Goal: Communication & Community: Answer question/provide support

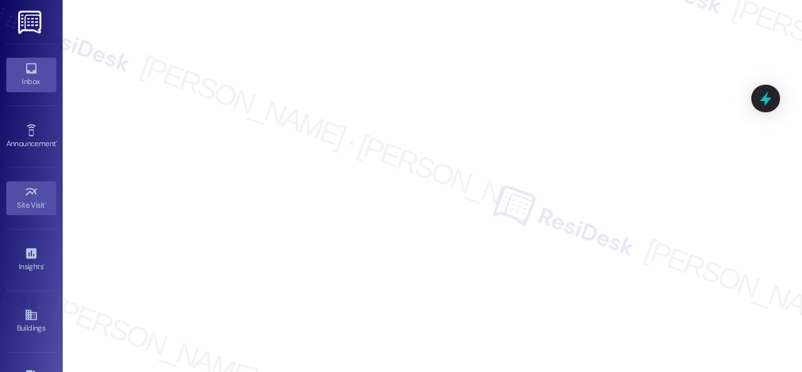
click at [15, 75] on div "Inbox" at bounding box center [31, 81] width 63 height 13
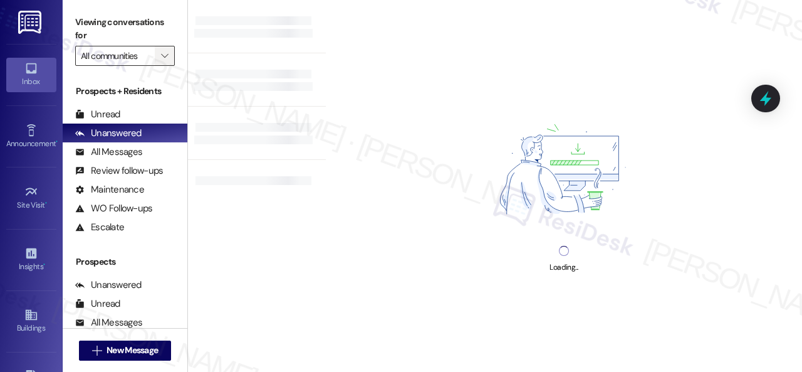
click at [173, 56] on button "" at bounding box center [165, 56] width 20 height 20
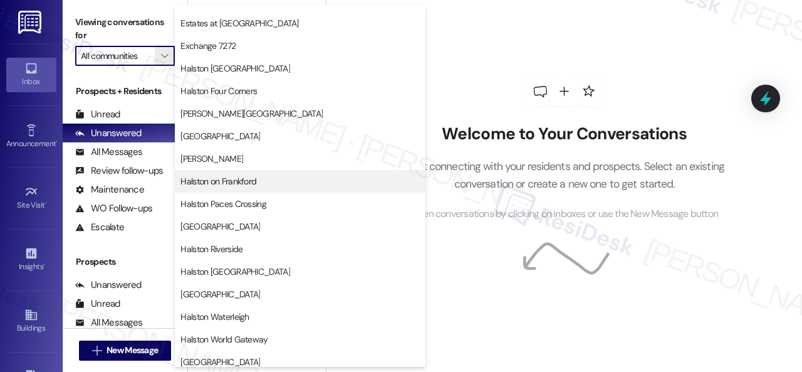
scroll to position [376, 0]
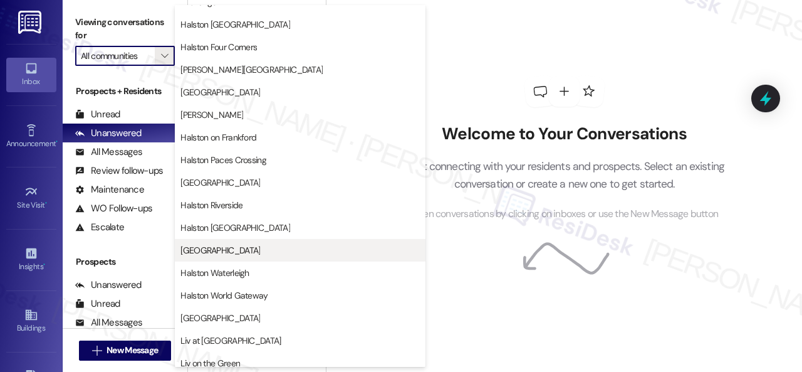
click at [233, 253] on span "[GEOGRAPHIC_DATA]" at bounding box center [221, 250] width 80 height 13
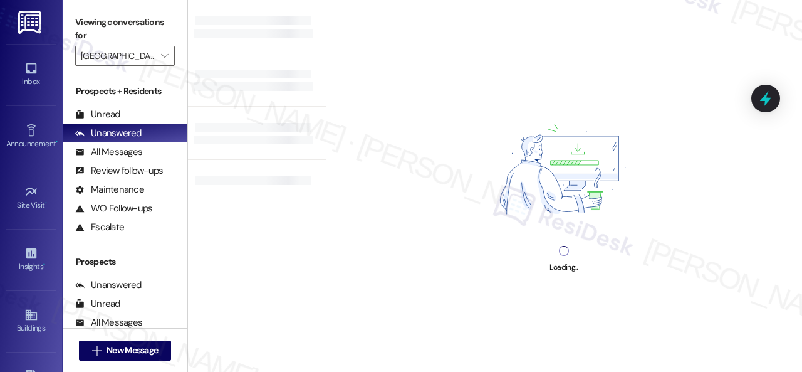
type input "[GEOGRAPHIC_DATA]"
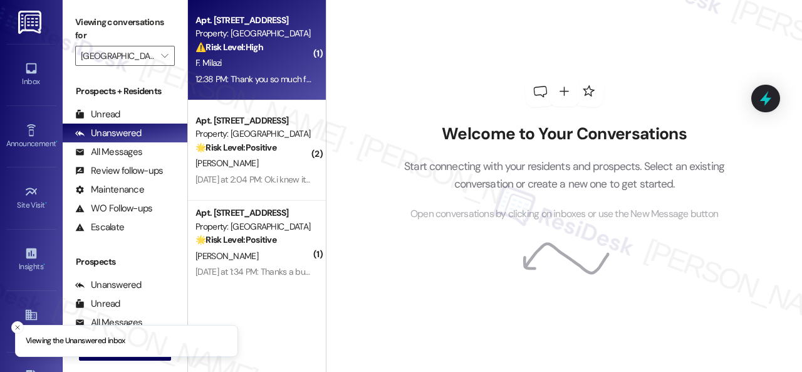
click at [277, 65] on div "F. Milazi" at bounding box center [253, 63] width 118 height 16
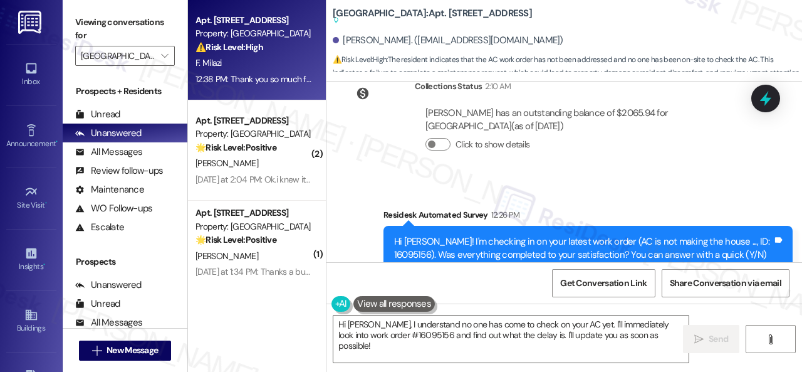
scroll to position [14354, 0]
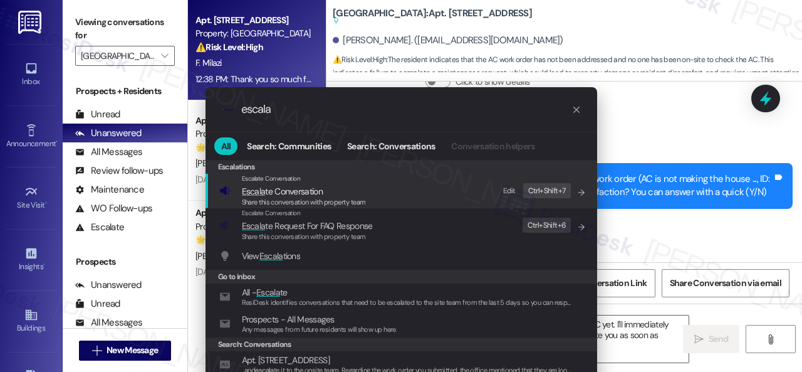
click at [504, 190] on div "Edit" at bounding box center [509, 190] width 13 height 13
drag, startPoint x: 295, startPoint y: 113, endPoint x: 156, endPoint y: 112, distance: 139.2
click at [156, 112] on div ".cls-1{fill:#0a055f;}.cls-2{fill:#0cc4c4;} resideskLogoBlueOrange escala All Se…" at bounding box center [401, 186] width 802 height 372
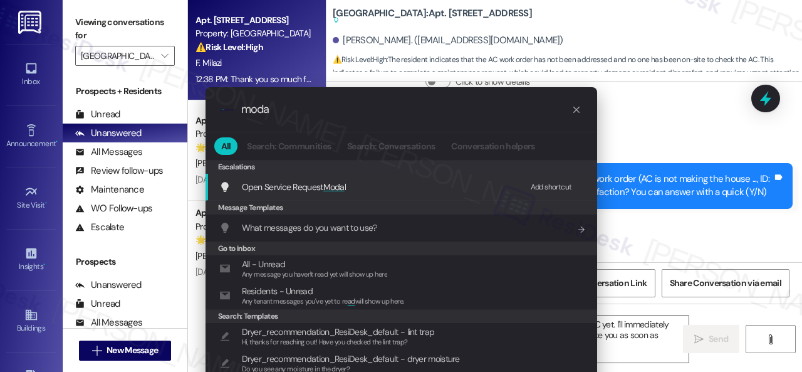
type input "moda"
click at [541, 184] on div "Add shortcut" at bounding box center [551, 187] width 41 height 13
click at [290, 186] on span "Open Service Request Moda l" at bounding box center [294, 186] width 105 height 11
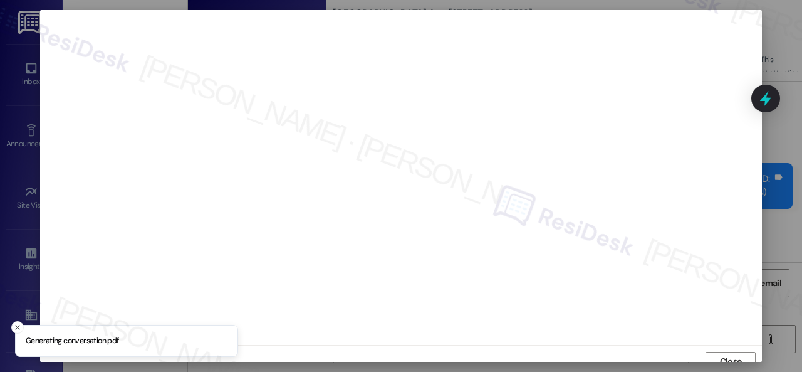
scroll to position [9, 0]
click at [724, 352] on span "Close" at bounding box center [731, 351] width 22 height 13
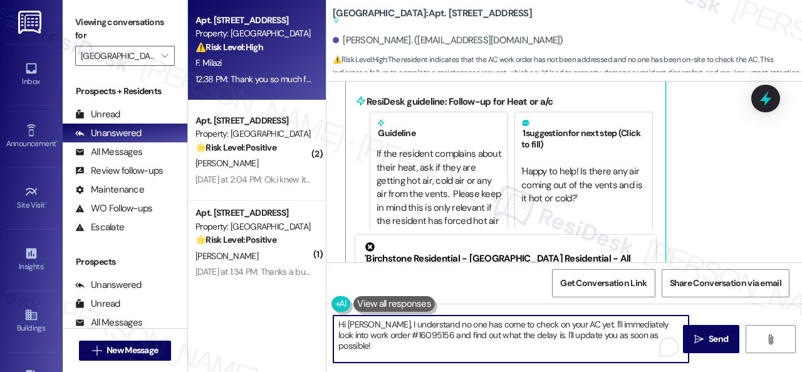
scroll to position [4, 0]
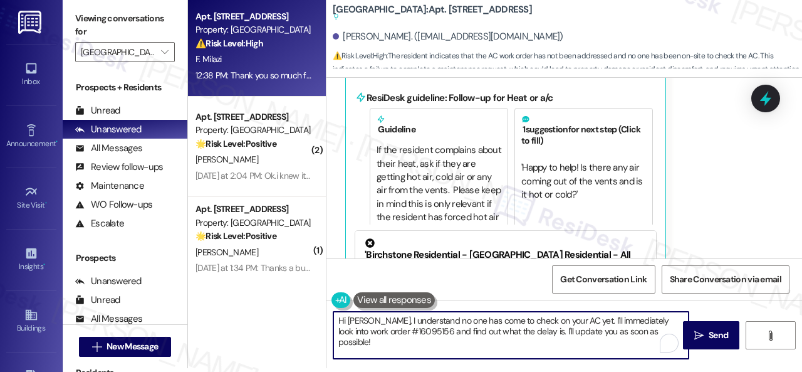
drag, startPoint x: 337, startPoint y: 327, endPoint x: 664, endPoint y: 368, distance: 329.9
click at [664, 368] on div "Viewing conversations for [GEOGRAPHIC_DATA]  Prospects + Residents Unread (0) …" at bounding box center [433, 186] width 740 height 372
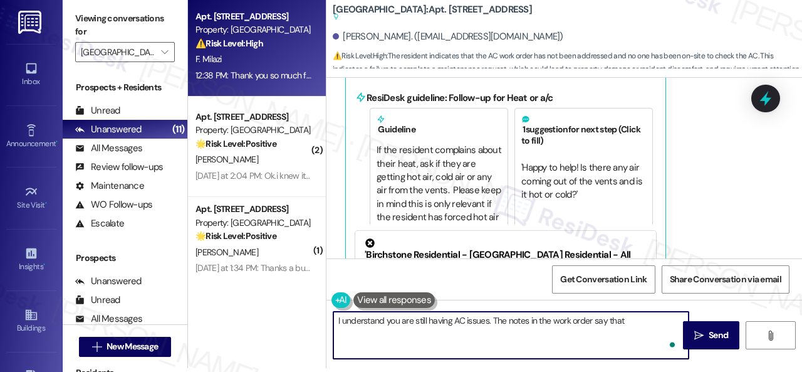
paste textarea "replaced Blower motor capacitor. work order complete."
click at [624, 320] on textarea "I understand you are still having AC issues. The notes in the work order say th…" at bounding box center [511, 335] width 355 height 47
click at [341, 331] on textarea "I understand you are still having AC issues. The notes in the work order say th…" at bounding box center [511, 335] width 355 height 47
click at [354, 332] on textarea "I understand you are still having AC issues. The notes in the work order say th…" at bounding box center [511, 335] width 355 height 47
click at [357, 331] on textarea "I understand you are still having AC issues. The notes in the work order say th…" at bounding box center [511, 335] width 355 height 47
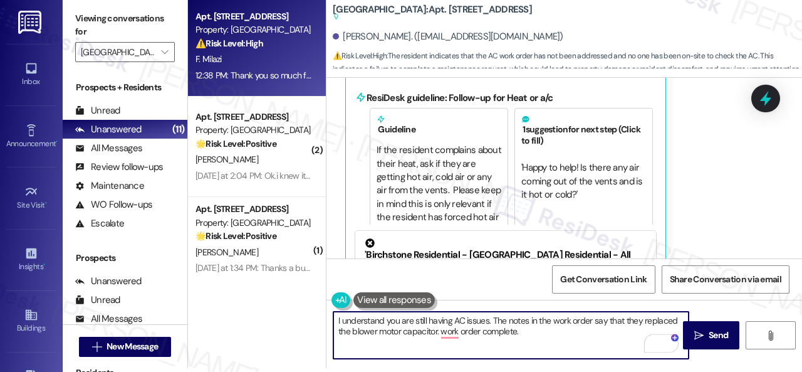
click at [376, 334] on textarea "I understand you are still having AC issues. The notes in the work order say th…" at bounding box center [511, 335] width 355 height 47
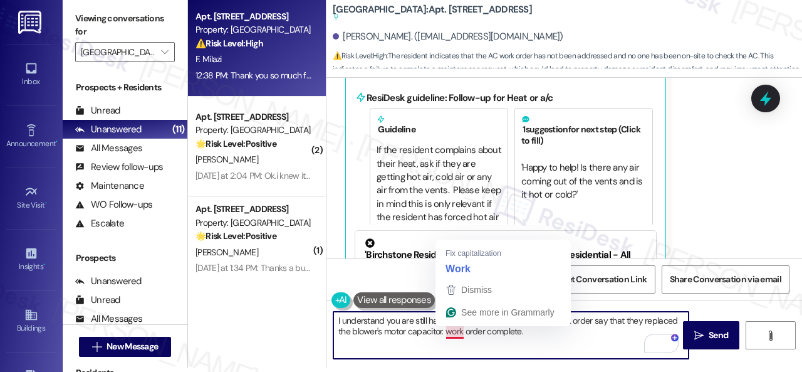
click at [447, 332] on textarea "I understand you are still having AC issues. The notes in the work order say th…" at bounding box center [511, 335] width 355 height 47
drag, startPoint x: 447, startPoint y: 332, endPoint x: 534, endPoint y: 332, distance: 86.5
click at [534, 332] on textarea "I understand you are still having AC issues. The notes in the work order say th…" at bounding box center [511, 335] width 355 height 47
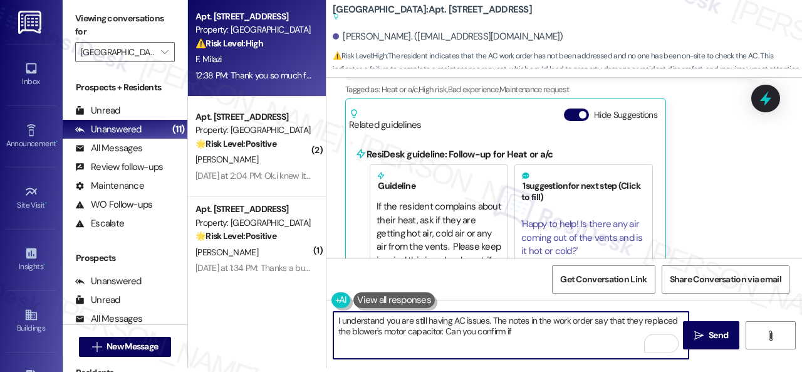
scroll to position [14542, 0]
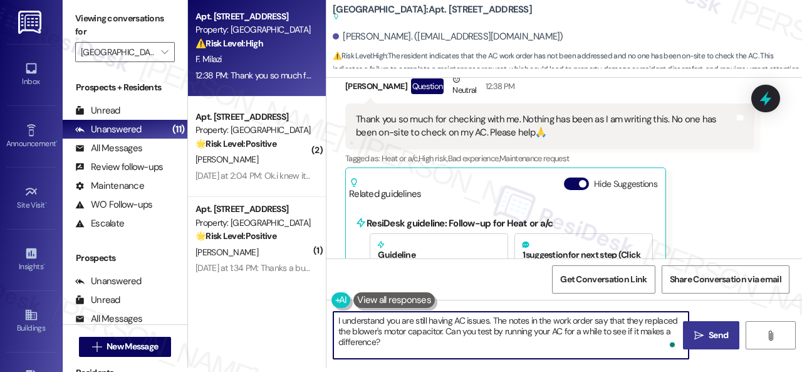
type textarea "I understand you are still having AC issues. The notes in the work order say th…"
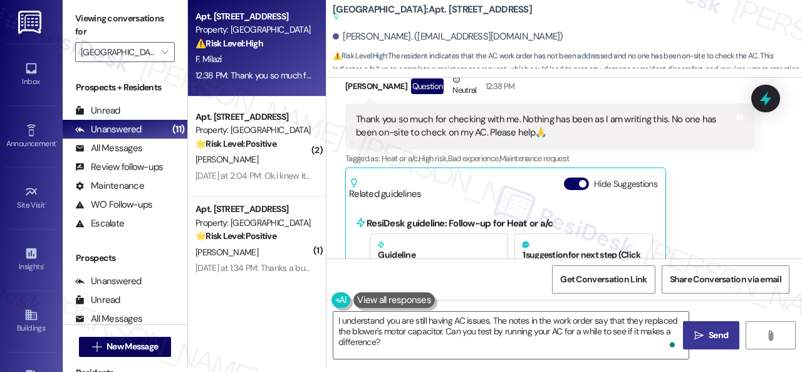
click at [710, 327] on button " Send" at bounding box center [711, 335] width 56 height 28
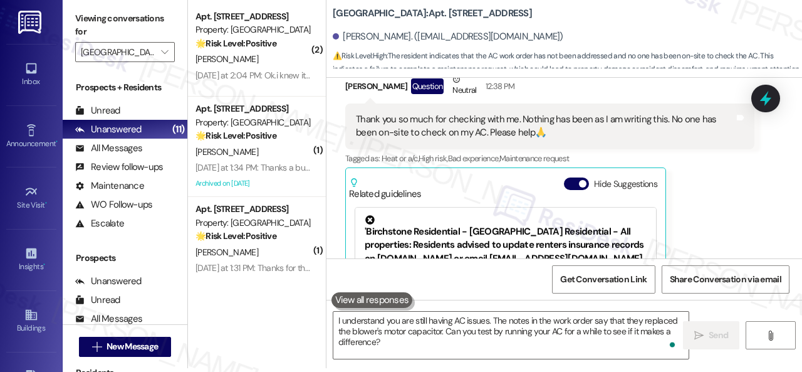
scroll to position [14644, 0]
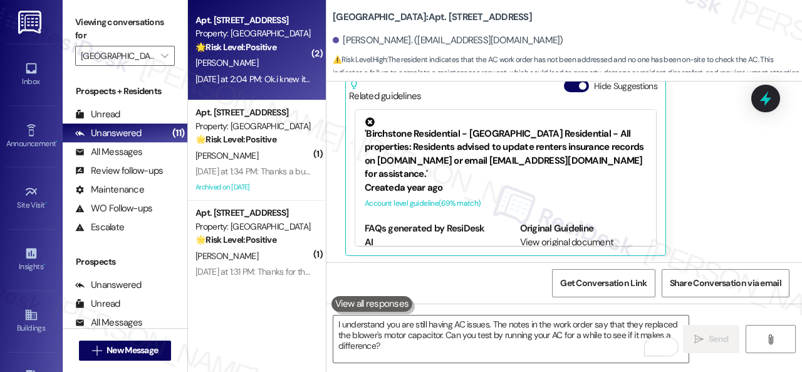
click at [276, 62] on div "[PERSON_NAME]" at bounding box center [253, 63] width 118 height 16
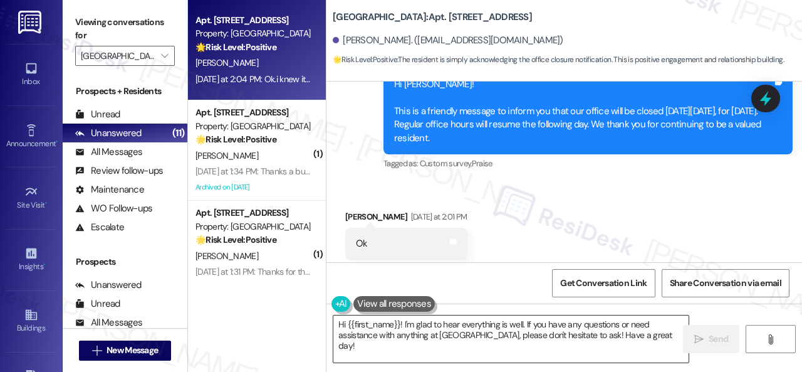
scroll to position [16217, 0]
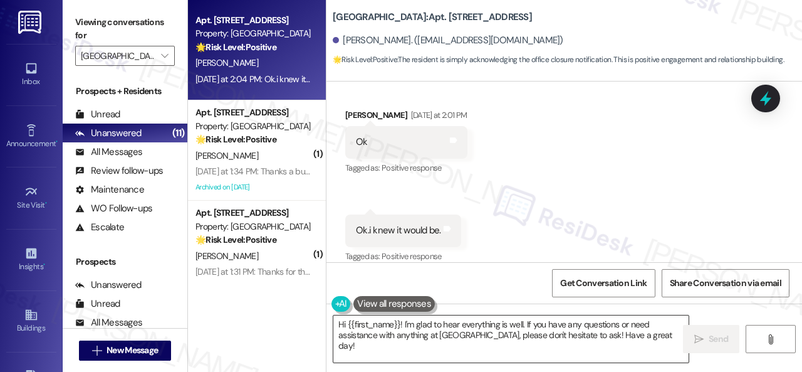
click at [512, 331] on textarea "Hi {{first_name}}! I'm glad to hear everything is well. If you have any questio…" at bounding box center [511, 338] width 355 height 47
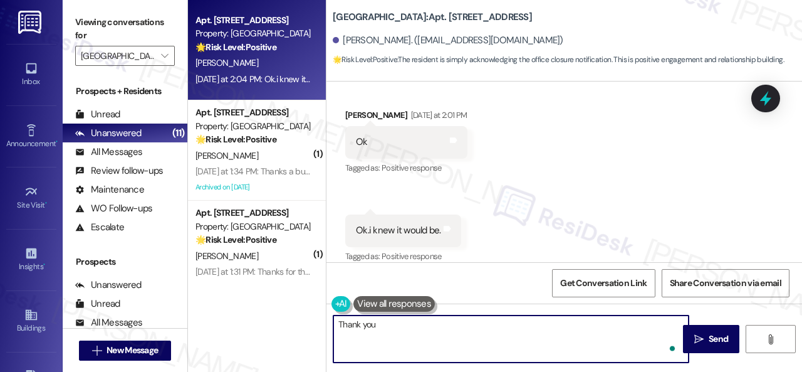
type textarea "Thank you!"
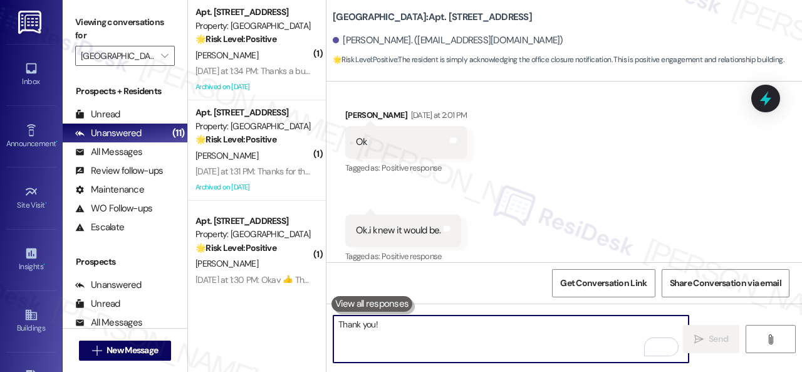
scroll to position [16214, 0]
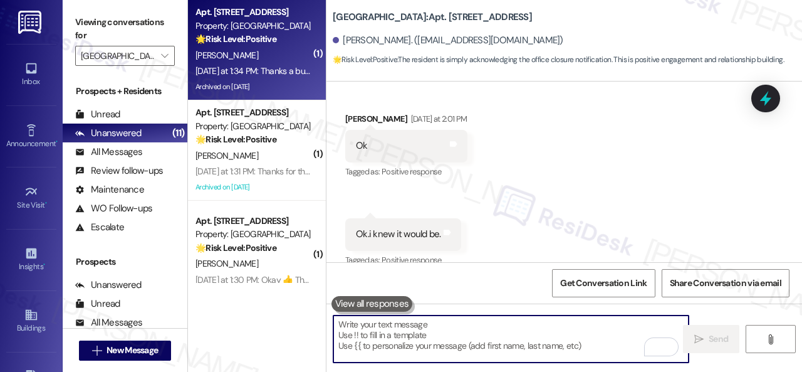
click at [273, 58] on div "[PERSON_NAME]" at bounding box center [253, 56] width 118 height 16
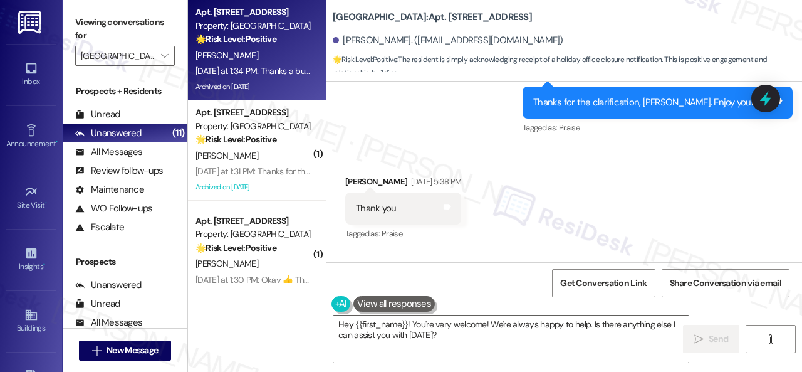
scroll to position [15502, 0]
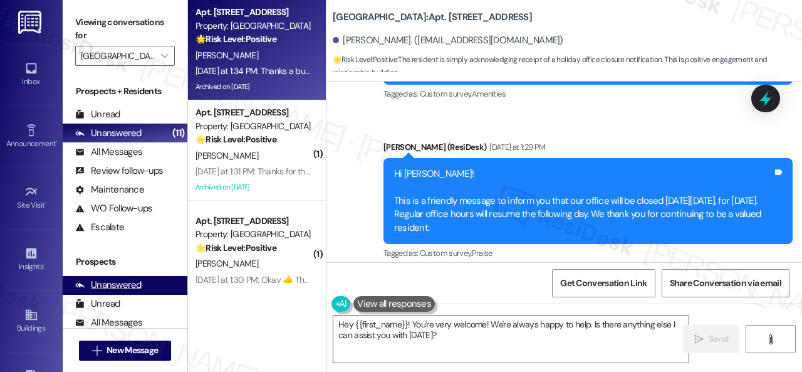
click at [305, 310] on div "Apt. [STREET_ADDRESS] Property: [GEOGRAPHIC_DATA] 🌟 Risk Level: Positive The re…" at bounding box center [495, 186] width 614 height 372
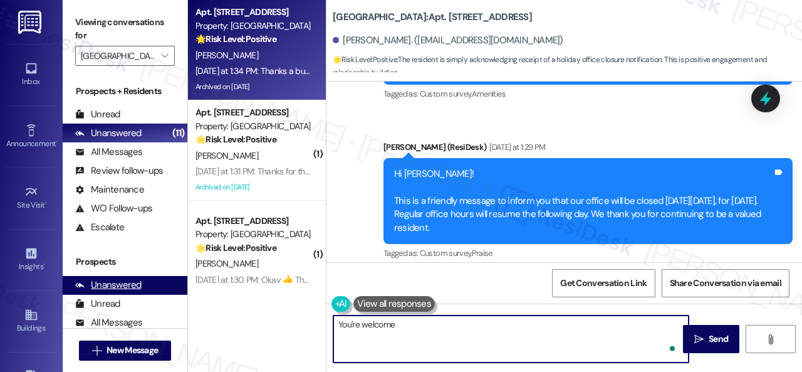
type textarea "You're welcome!"
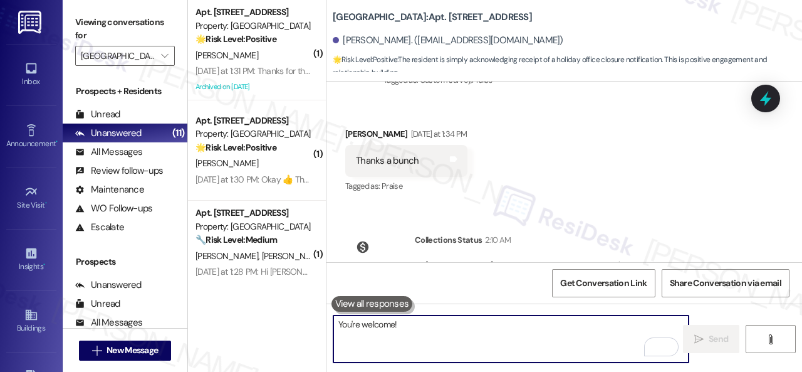
scroll to position [15844, 0]
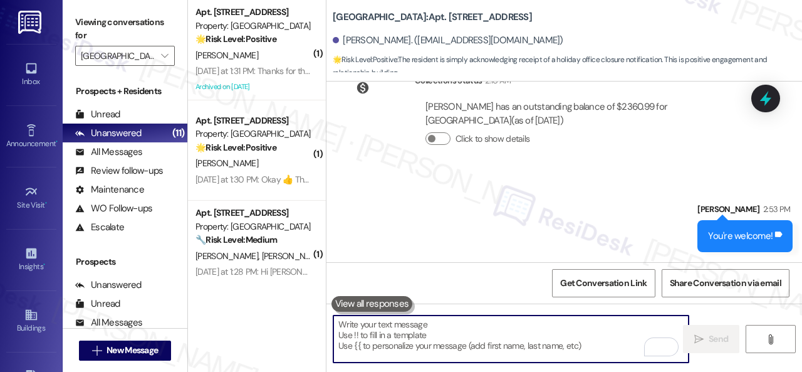
drag, startPoint x: 283, startPoint y: 60, endPoint x: 397, endPoint y: 75, distance: 115.1
click at [283, 60] on div "[PERSON_NAME]" at bounding box center [253, 56] width 118 height 16
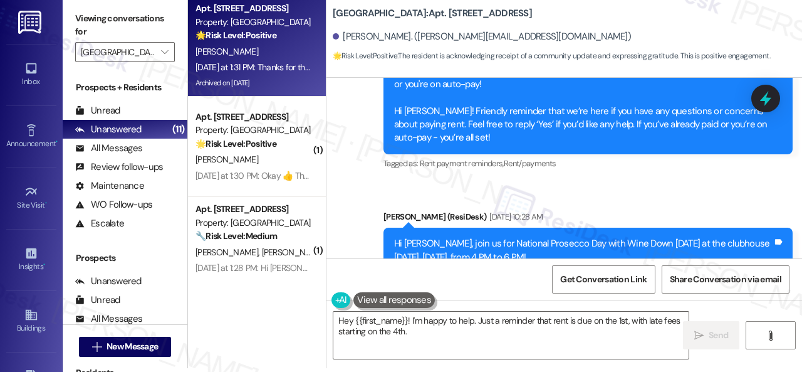
scroll to position [14050, 0]
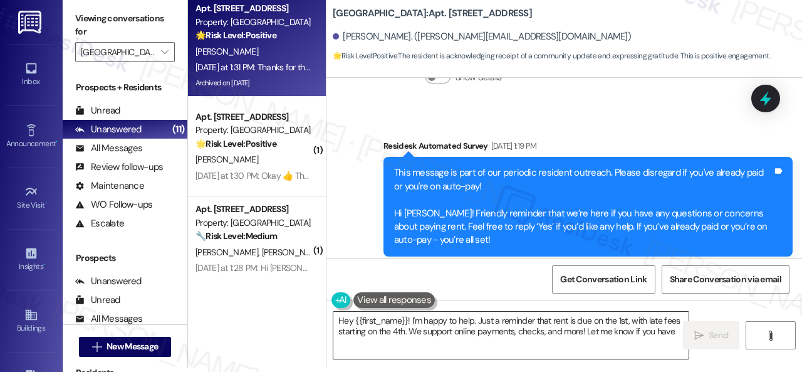
click at [431, 333] on textarea "Hey {{first_name}}! I'm happy to help. Just a reminder that rent is due on the …" at bounding box center [511, 335] width 355 height 47
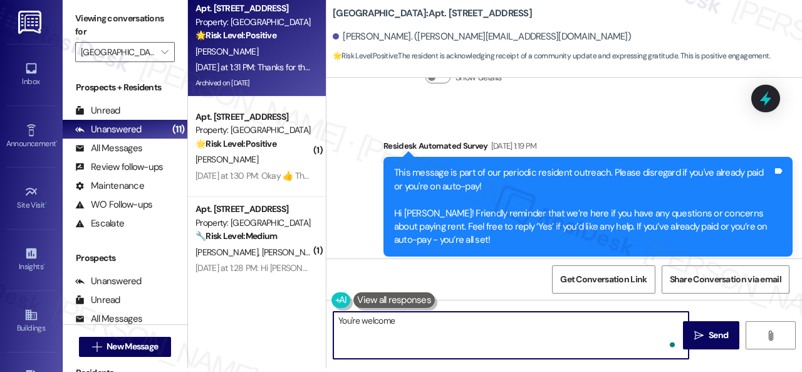
type textarea "You're welcome!"
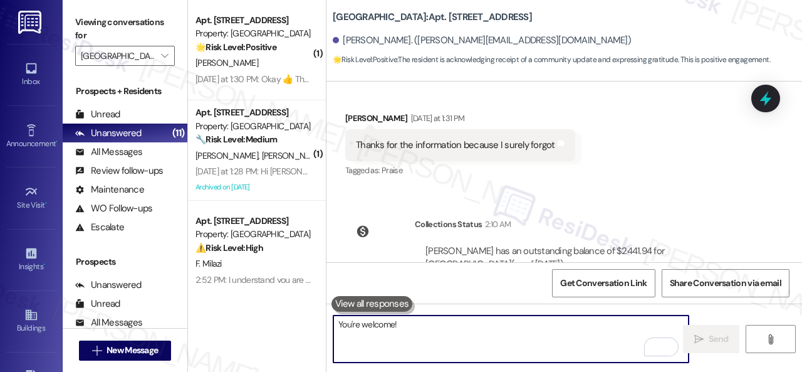
scroll to position [14610, 0]
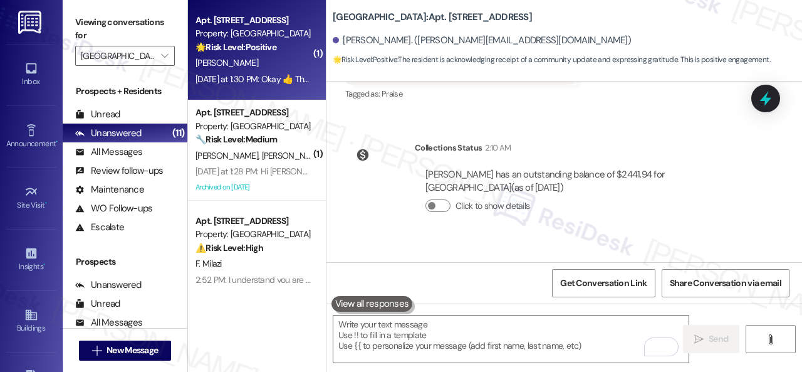
click at [273, 65] on div "[PERSON_NAME]" at bounding box center [253, 63] width 118 height 16
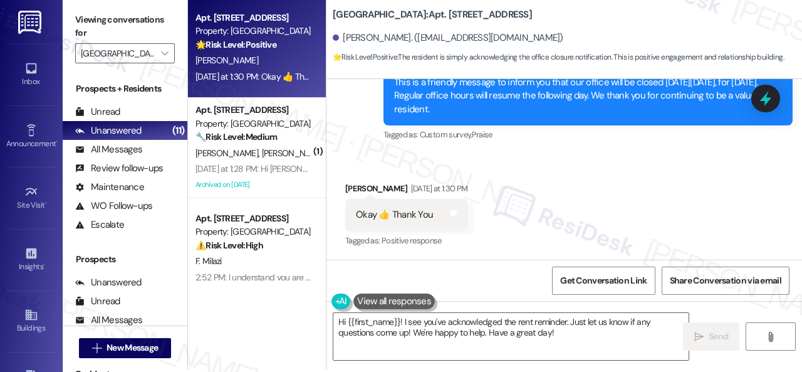
scroll to position [4, 0]
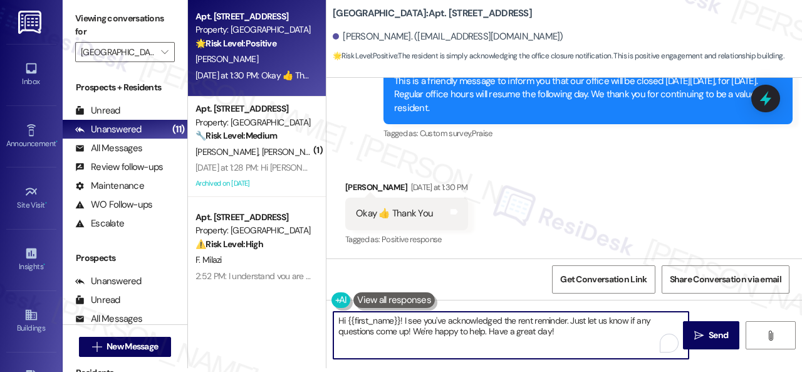
drag, startPoint x: 560, startPoint y: 330, endPoint x: 257, endPoint y: 282, distance: 307.2
click at [260, 287] on div "Apt. [STREET_ADDRESS] Property: [GEOGRAPHIC_DATA] 🌟 Risk Level: Positive The re…" at bounding box center [495, 182] width 614 height 372
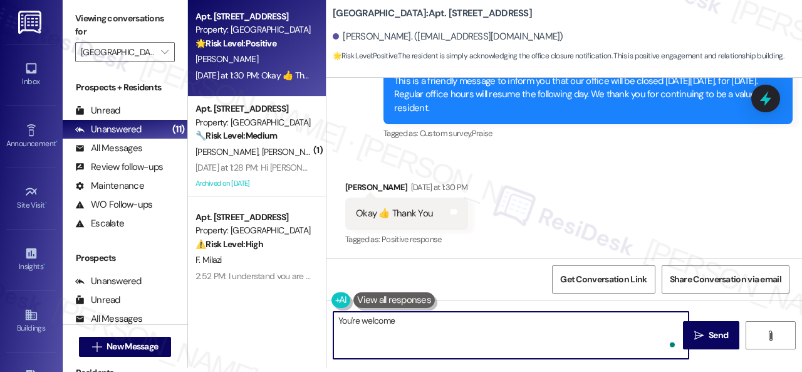
type textarea "You're welcome!"
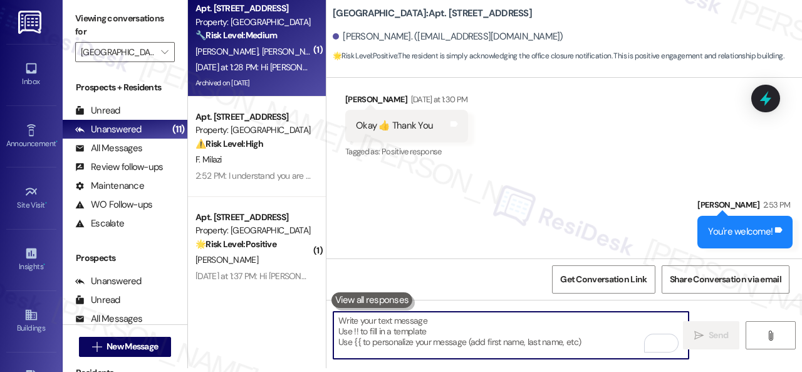
click at [287, 43] on div "Apt. [STREET_ADDRESS] Property: [GEOGRAPHIC_DATA] 🔧 Risk Level: Medium The resi…" at bounding box center [253, 22] width 118 height 43
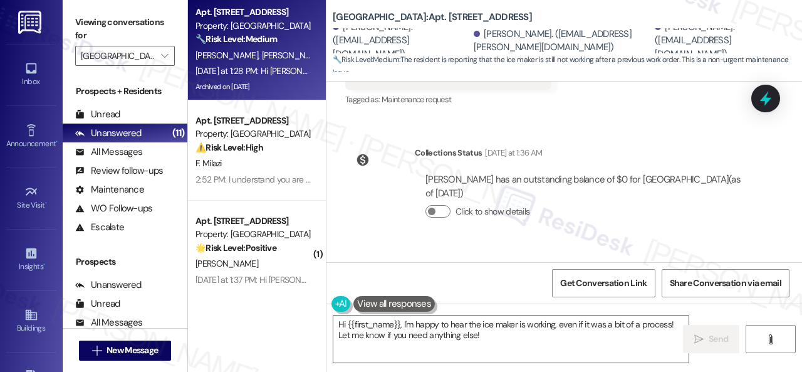
scroll to position [10652, 0]
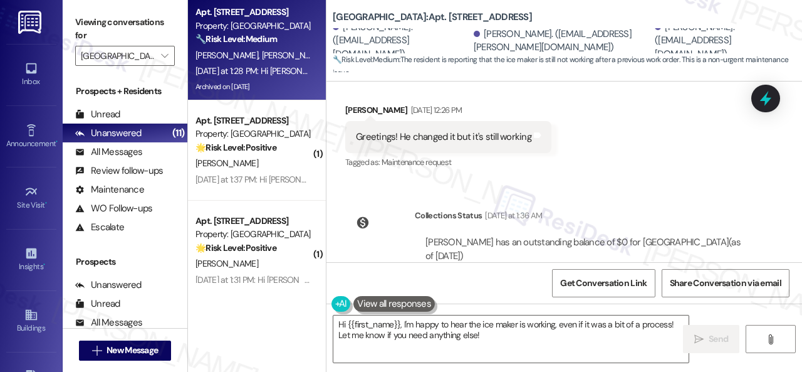
click at [608, 181] on div "Received via SMS [PERSON_NAME] [DATE] 12:26 PM Greetings! He changed it but it'…" at bounding box center [565, 128] width 476 height 106
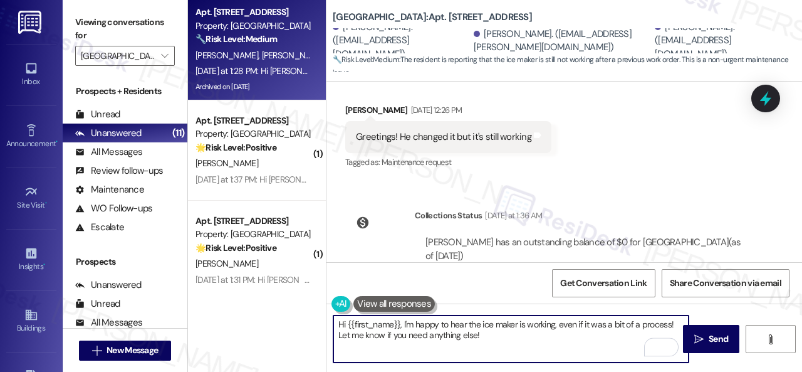
drag, startPoint x: 403, startPoint y: 324, endPoint x: 490, endPoint y: 338, distance: 87.6
click at [490, 338] on textarea "Hi {{first_name}}, I'm happy to hear the ice maker is working, even if it was a…" at bounding box center [511, 338] width 355 height 47
paste textarea "sorry for the delayed response. Please don’t hesitate to let me know if you sti…"
drag, startPoint x: 347, startPoint y: 324, endPoint x: 399, endPoint y: 329, distance: 51.7
click at [399, 329] on textarea "Hi {{first_name}}, I'm sorry for the delayed response. Please don’t hesitate to…" at bounding box center [511, 338] width 355 height 47
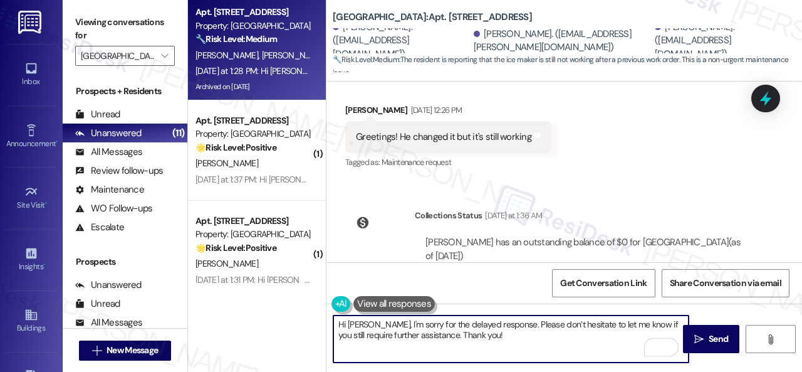
click at [431, 340] on textarea "Hi [PERSON_NAME], I'm sorry for the delayed response. Please don’t hesitate to …" at bounding box center [511, 338] width 355 height 47
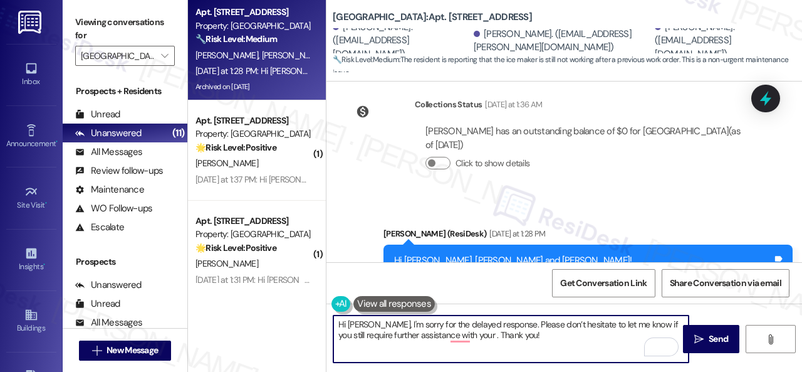
scroll to position [10778, 0]
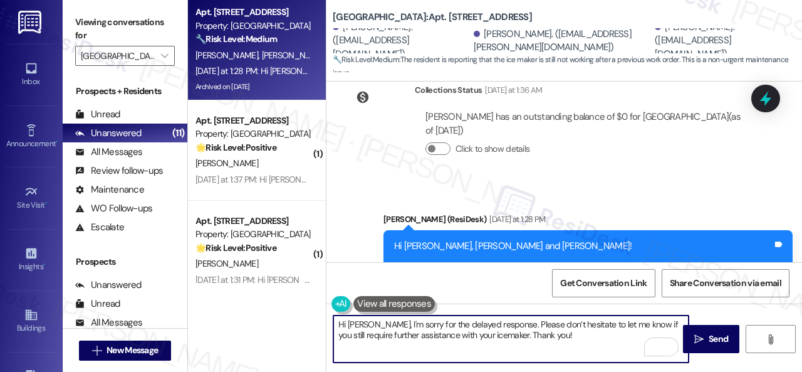
click at [588, 331] on textarea "Hi [PERSON_NAME], I'm sorry for the delayed response. Please don’t hesitate to …" at bounding box center [511, 338] width 355 height 47
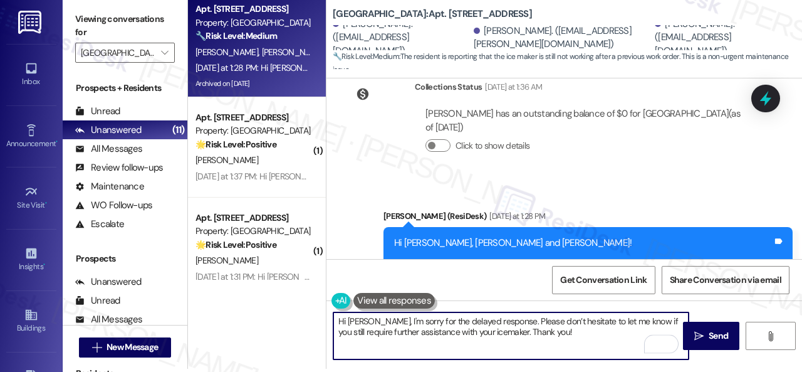
scroll to position [4, 0]
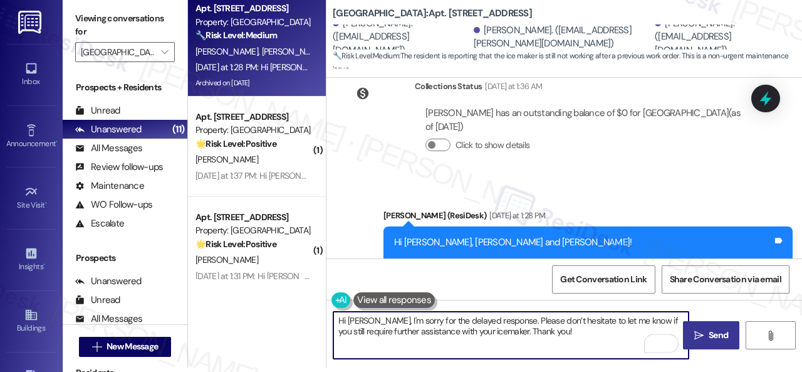
type textarea "Hi [PERSON_NAME], I'm sorry for the delayed response. Please don’t hesitate to …"
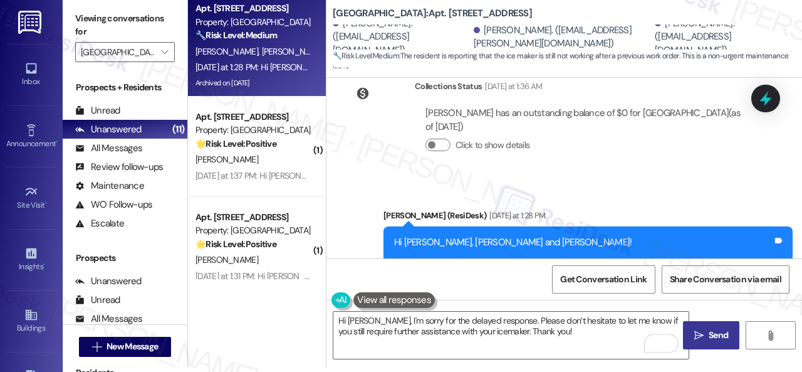
click at [710, 338] on span "Send" at bounding box center [718, 335] width 19 height 13
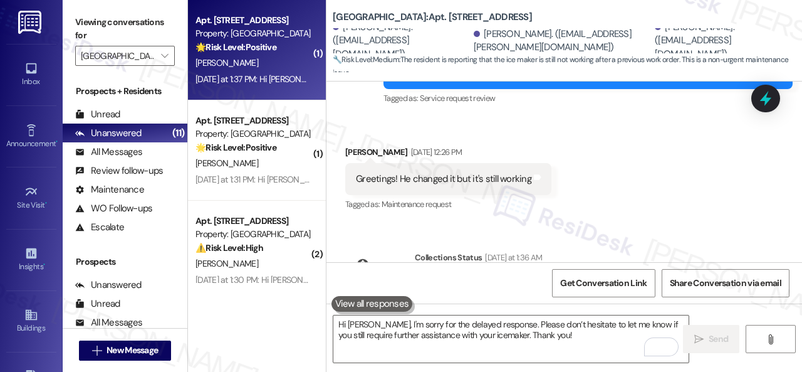
click at [270, 70] on div "[PERSON_NAME]" at bounding box center [253, 63] width 118 height 16
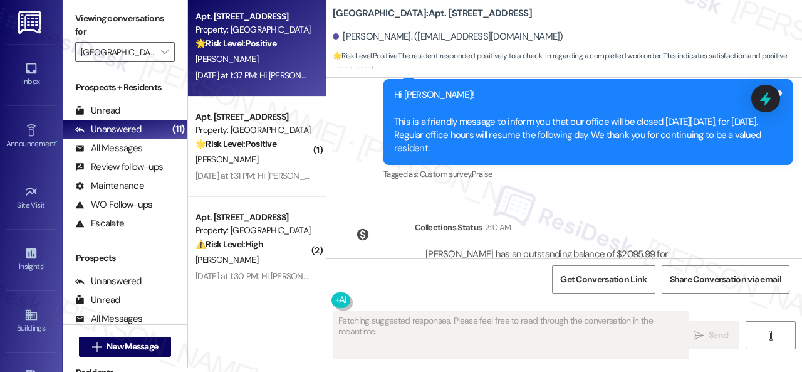
scroll to position [1793, 0]
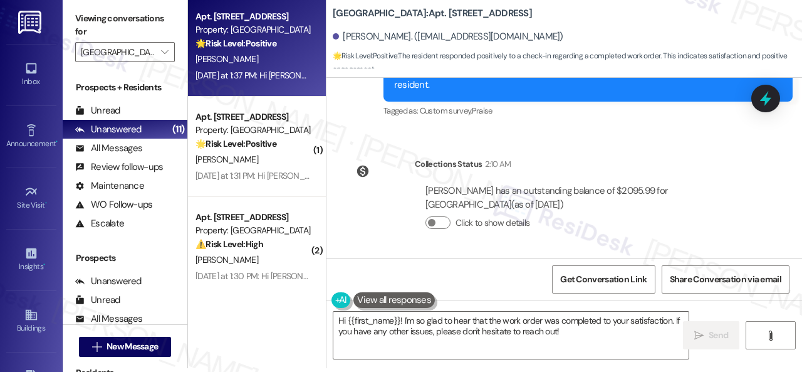
click at [384, 181] on div at bounding box center [380, 171] width 63 height 28
click at [396, 331] on textarea "Hi {{first_name}}! I'm so glad to hear that the work order was completed to you…" at bounding box center [511, 335] width 355 height 47
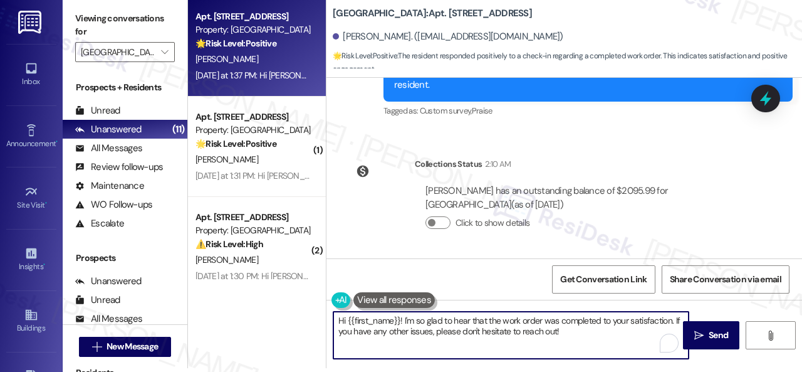
paste textarea "We're glad to hear everything’s taken care of. If your experience at {{property…"
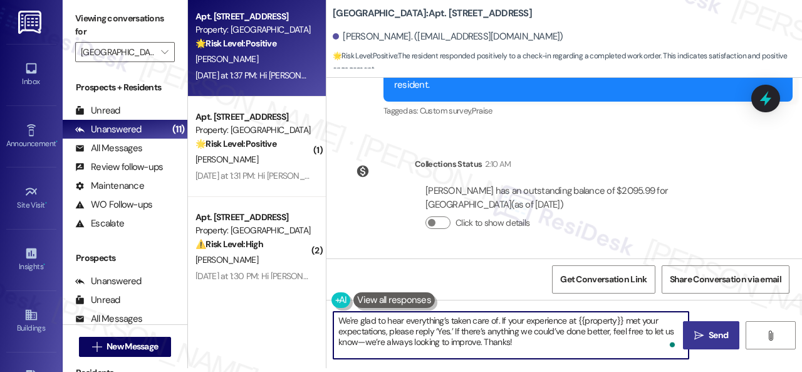
type textarea "We're glad to hear everything’s taken care of. If your experience at {{property…"
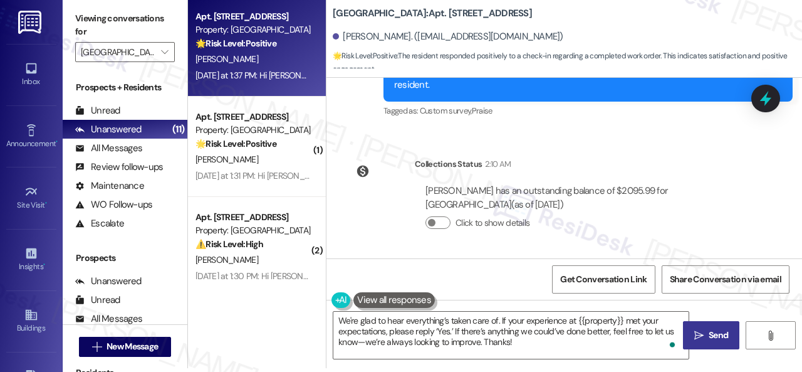
click at [695, 332] on icon "" at bounding box center [699, 335] width 9 height 10
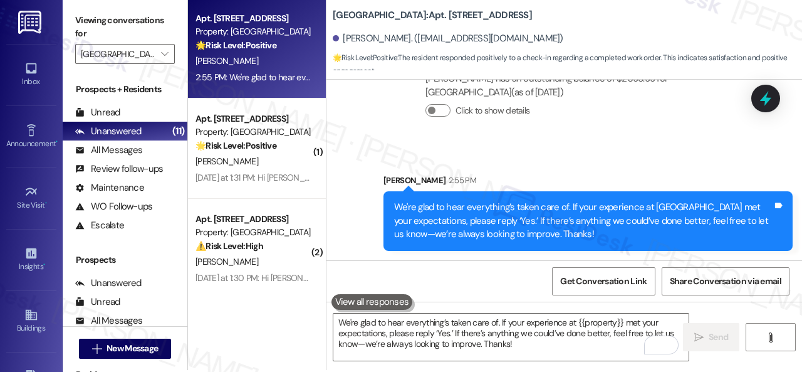
scroll to position [4, 0]
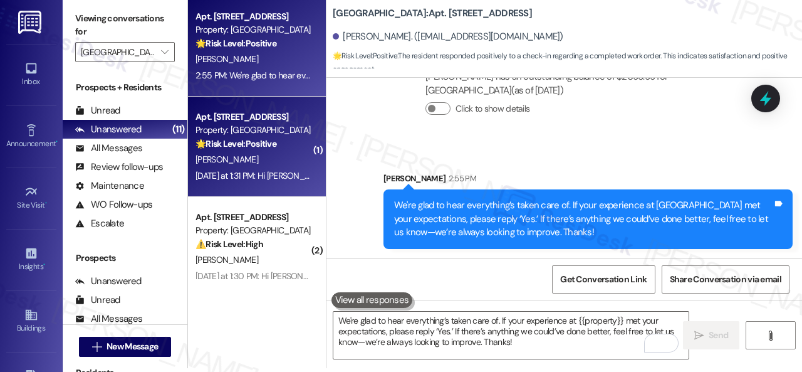
click at [288, 155] on div "[PERSON_NAME]" at bounding box center [253, 160] width 118 height 16
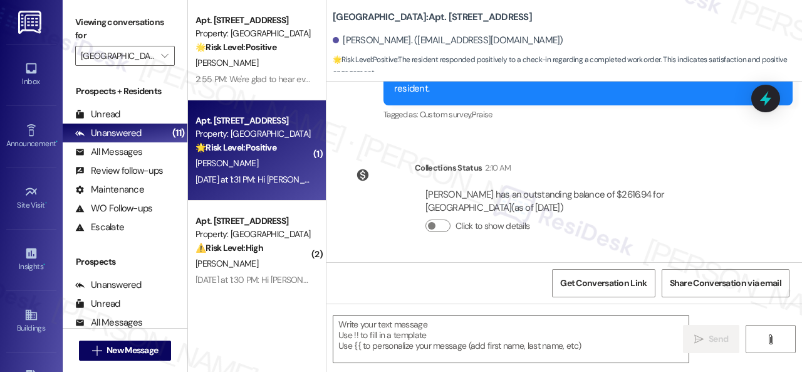
scroll to position [6298, 0]
click at [466, 332] on textarea at bounding box center [511, 338] width 355 height 47
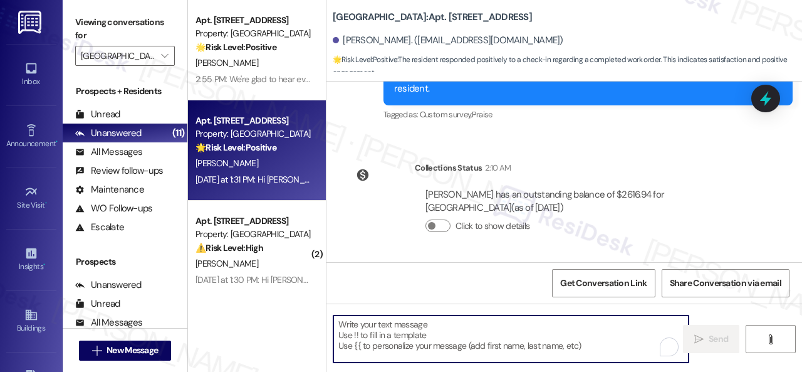
paste textarea "We're glad to hear everything’s taken care of. If your experience at {{property…"
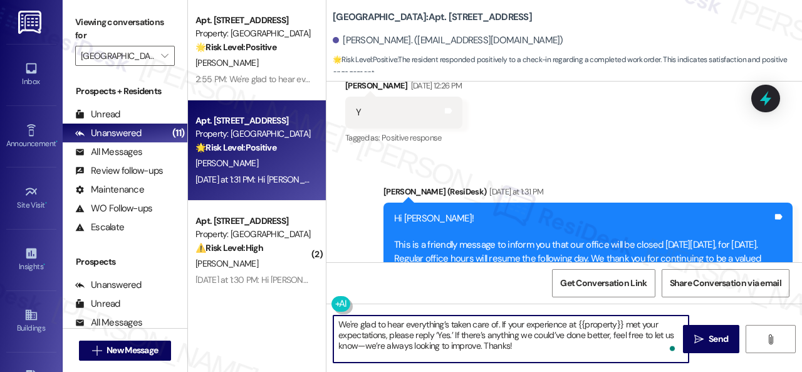
scroll to position [5984, 0]
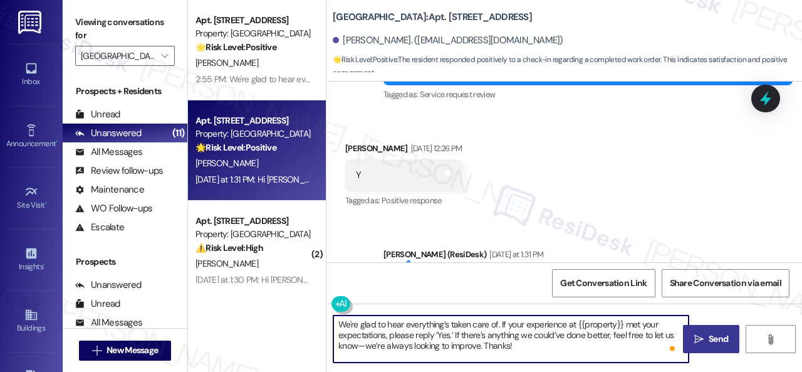
type textarea "We're glad to hear everything’s taken care of. If your experience at {{property…"
click at [709, 339] on span "Send" at bounding box center [718, 338] width 19 height 13
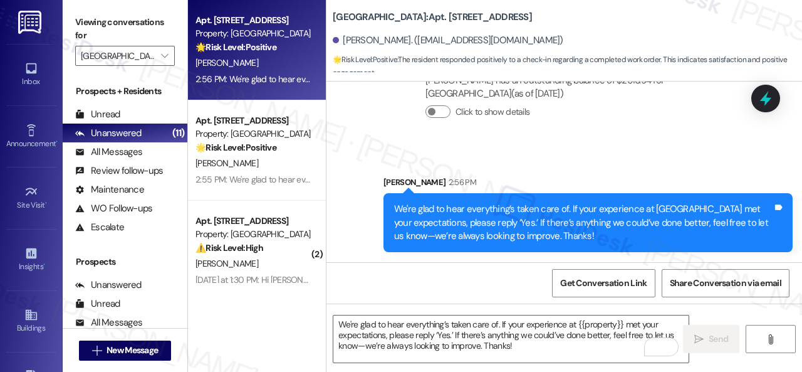
scroll to position [6412, 0]
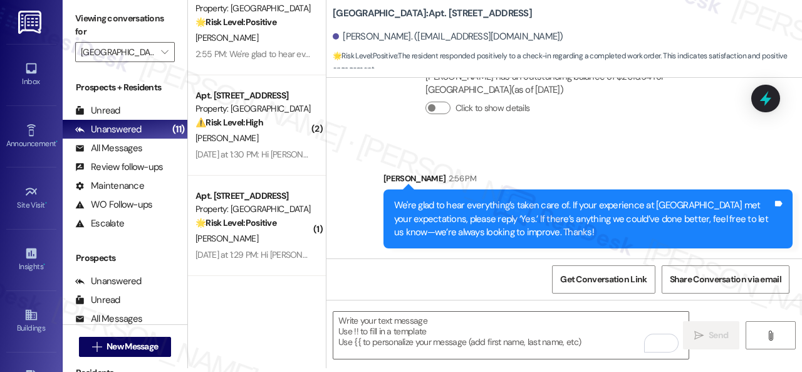
scroll to position [125, 0]
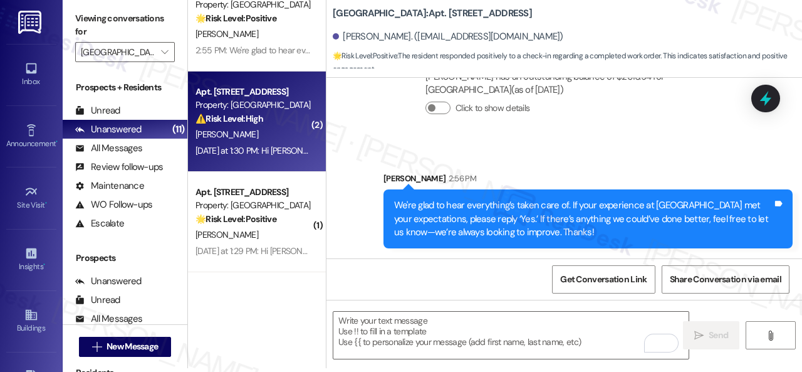
click at [289, 140] on div "[PERSON_NAME]" at bounding box center [253, 135] width 118 height 16
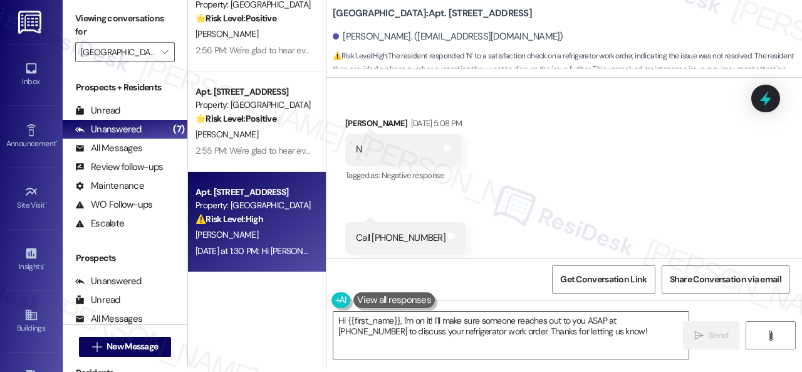
scroll to position [10285, 0]
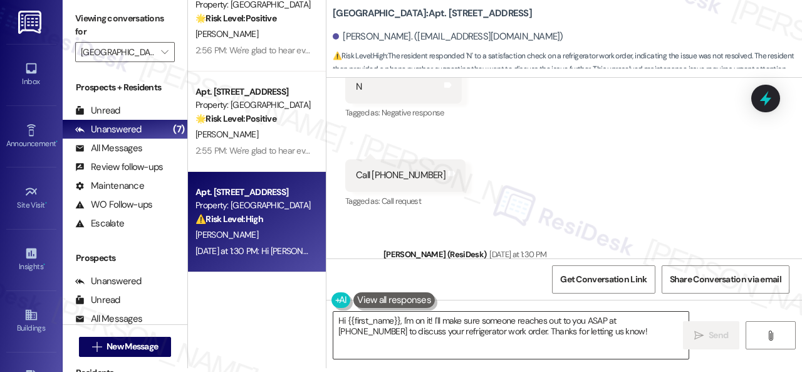
drag, startPoint x: 598, startPoint y: 332, endPoint x: 578, endPoint y: 328, distance: 20.4
click at [598, 332] on textarea "Hi {{first_name}}, I'm on it! I'll make sure someone reaches out to you ASAP at…" at bounding box center [511, 335] width 355 height 47
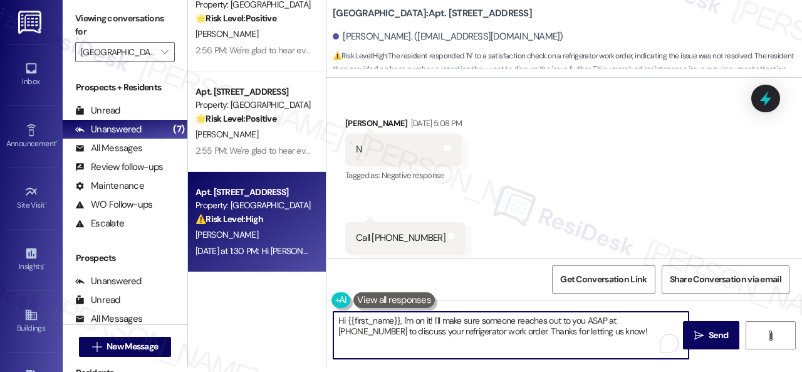
scroll to position [10160, 0]
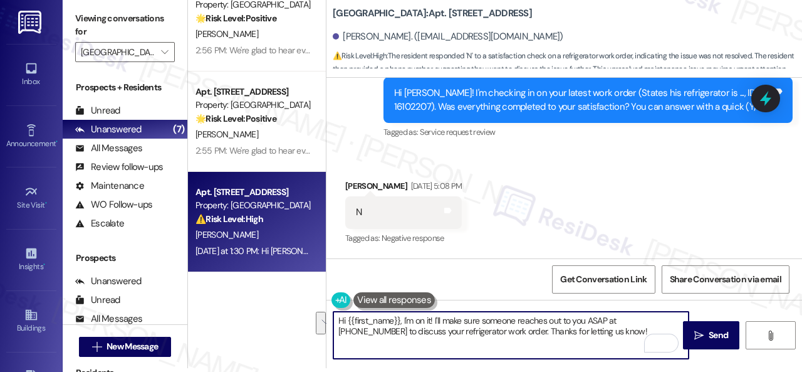
drag, startPoint x: 402, startPoint y: 320, endPoint x: 588, endPoint y: 330, distance: 185.8
click at [588, 329] on textarea "Hi {{first_name}}, I'm on it! I'll make sure someone reaches out to you ASAP at…" at bounding box center [511, 335] width 355 height 47
paste textarea "apologize if I cannot make or accept calls"
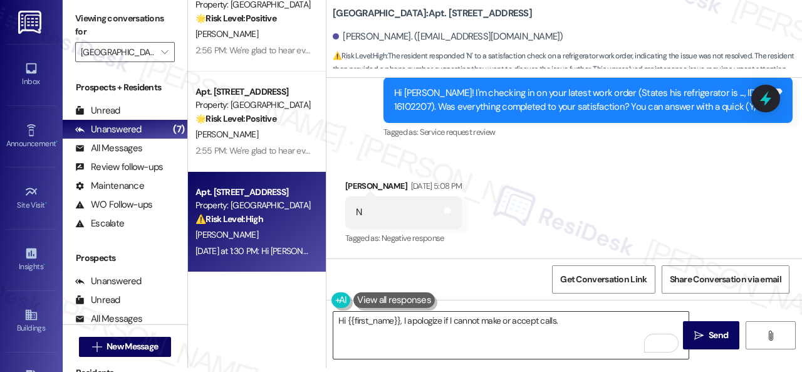
drag, startPoint x: 431, startPoint y: 319, endPoint x: 446, endPoint y: 318, distance: 14.5
click at [431, 319] on textarea "Hi {{first_name}}, I apologize if I cannot make or accept calls." at bounding box center [511, 335] width 355 height 47
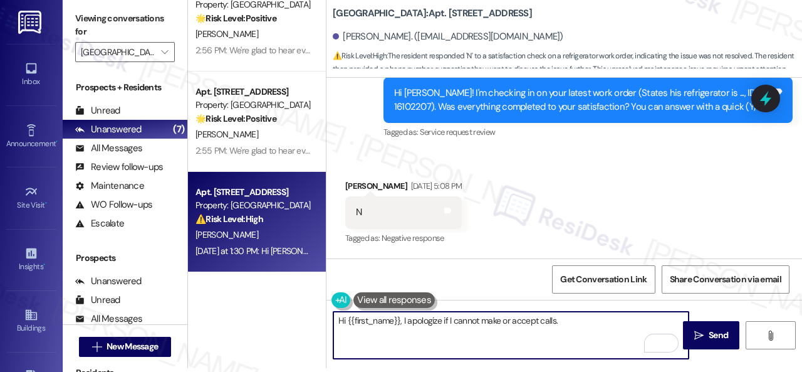
click at [574, 318] on textarea "Hi {{first_name}}, I apologize if I cannot make or accept calls." at bounding box center [511, 335] width 355 height 47
paste textarea "Can you please provide more details about what went wrong or what needs to be a…"
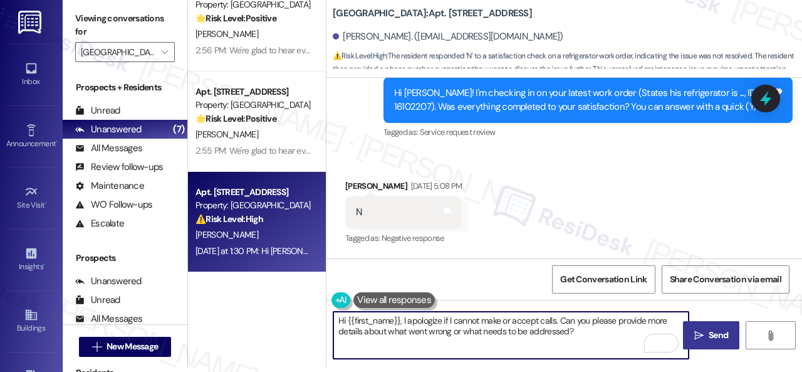
type textarea "Hi {{first_name}}, I apologize if I cannot make or accept calls. Can you please…"
click at [715, 332] on span "Send" at bounding box center [718, 335] width 19 height 13
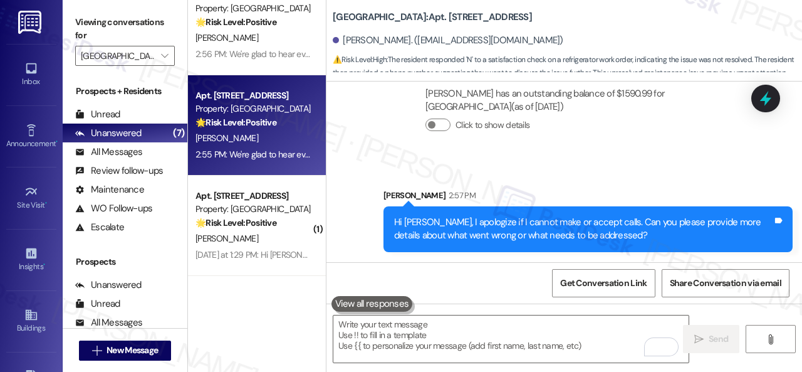
scroll to position [188, 0]
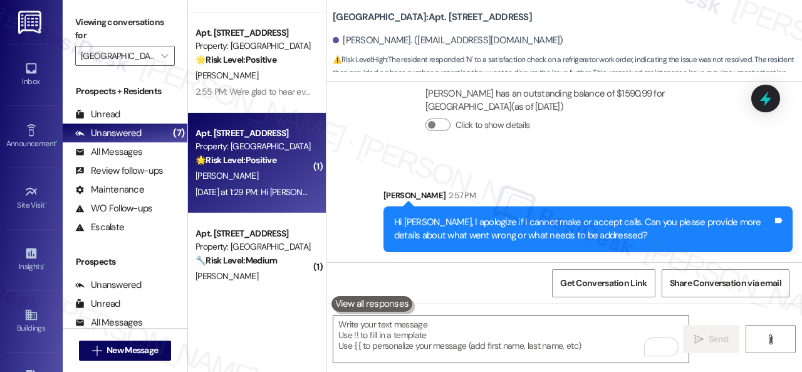
click at [307, 177] on div "[PERSON_NAME]" at bounding box center [253, 176] width 118 height 16
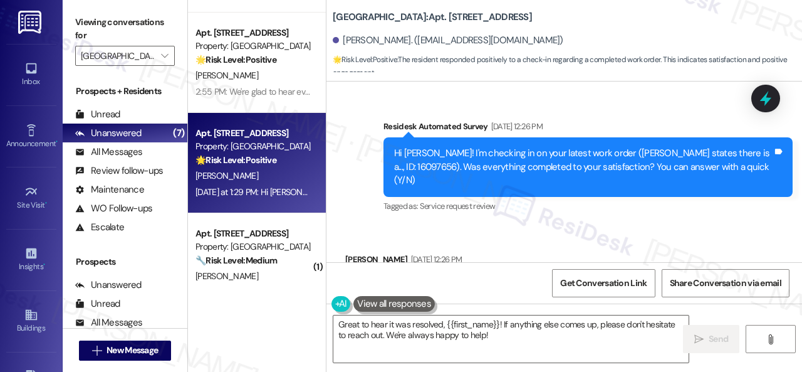
scroll to position [12445, 0]
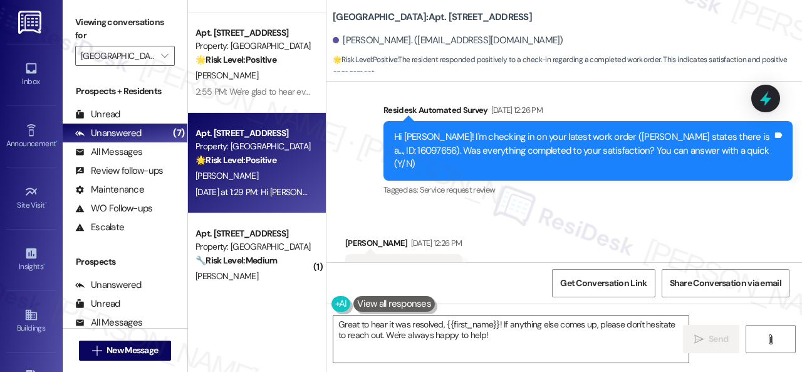
drag, startPoint x: 355, startPoint y: 172, endPoint x: 393, endPoint y: 241, distance: 79.4
click at [355, 172] on div "Survey, sent via SMS Residesk Automated Survey Aug 25, 2025 at 12:26 PM Hi Dona…" at bounding box center [565, 141] width 476 height 133
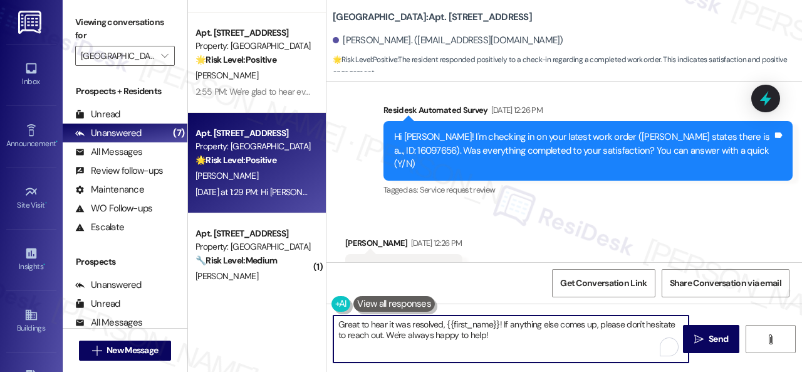
drag, startPoint x: 514, startPoint y: 337, endPoint x: 301, endPoint y: 315, distance: 214.2
click at [301, 315] on div "( 1 ) Apt. 2403, 1 Halston South Point Property: Halston South Point 🔧 Risk Lev…" at bounding box center [495, 186] width 614 height 372
paste textarea "We're glad to hear everything’s taken care of. If your experience at {{property…"
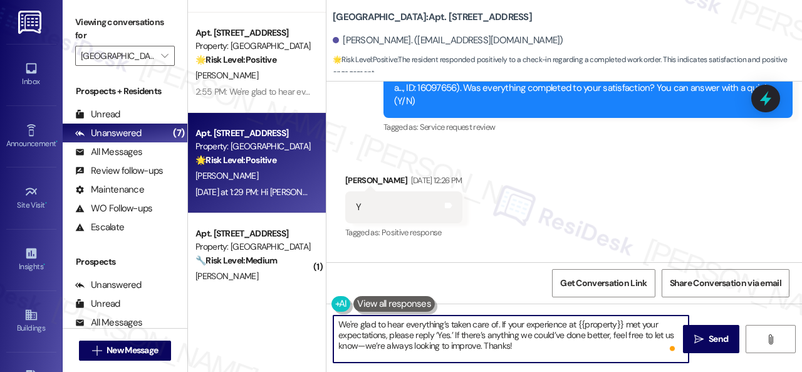
scroll to position [12633, 0]
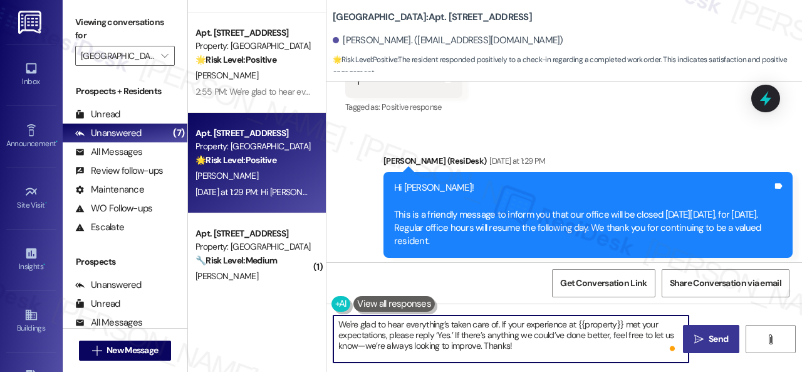
type textarea "We're glad to hear everything’s taken care of. If your experience at {{property…"
click at [713, 342] on span "Send" at bounding box center [718, 338] width 19 height 13
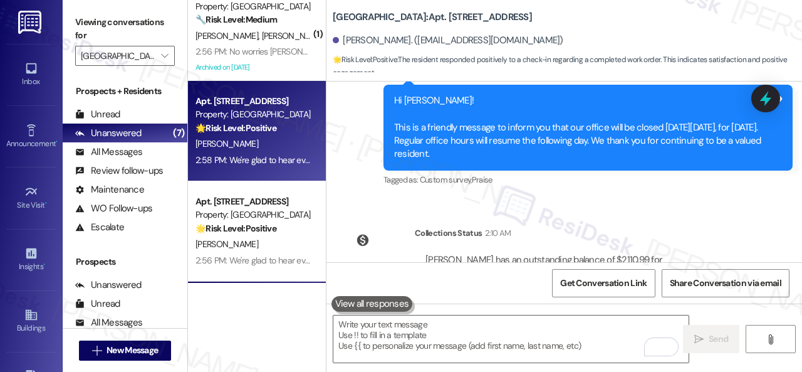
scroll to position [0, 0]
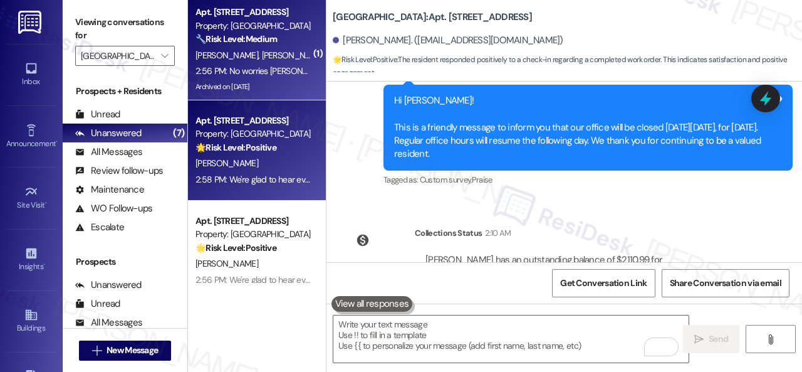
click at [268, 73] on div "2:56 PM: No worries Wazir said he would come by and take a look at it again. Th…" at bounding box center [387, 70] width 382 height 11
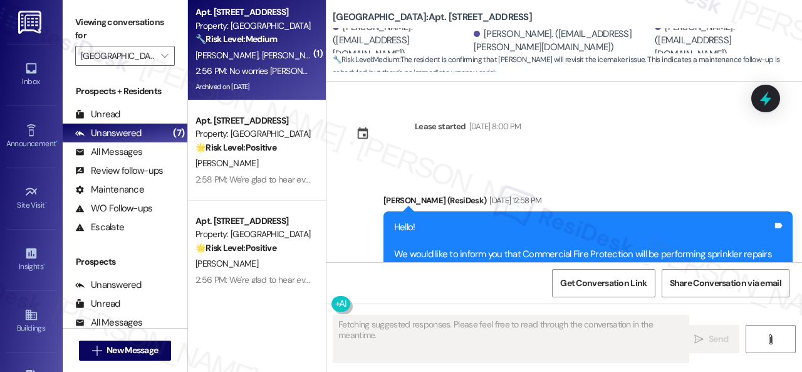
scroll to position [11293, 0]
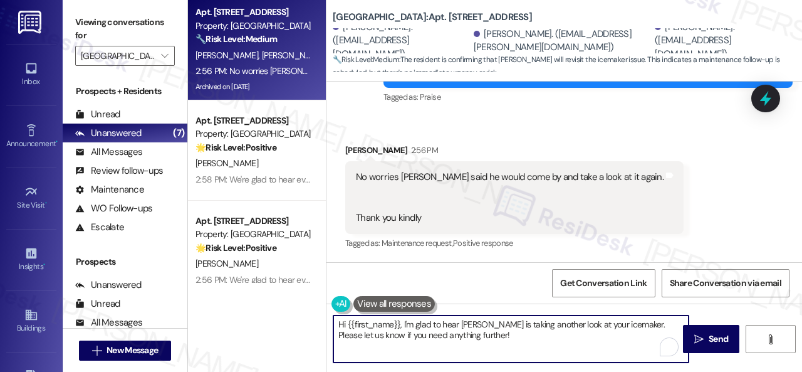
click at [476, 338] on textarea "Hi {{first_name}}, I'm glad to hear Wazir is taking another look at your icemak…" at bounding box center [511, 338] width 355 height 47
drag, startPoint x: 626, startPoint y: 323, endPoint x: 629, endPoint y: 337, distance: 14.8
click at [629, 337] on textarea "Hi {{first_name}}, I'm glad to hear Wazir is taking another look at your icemak…" at bounding box center [511, 338] width 355 height 47
drag, startPoint x: 404, startPoint y: 323, endPoint x: 277, endPoint y: 327, distance: 126.7
click at [282, 325] on div "Apt. 2403, 1 Halston South Point Property: Halston South Point 🔧 Risk Level: Me…" at bounding box center [495, 186] width 614 height 372
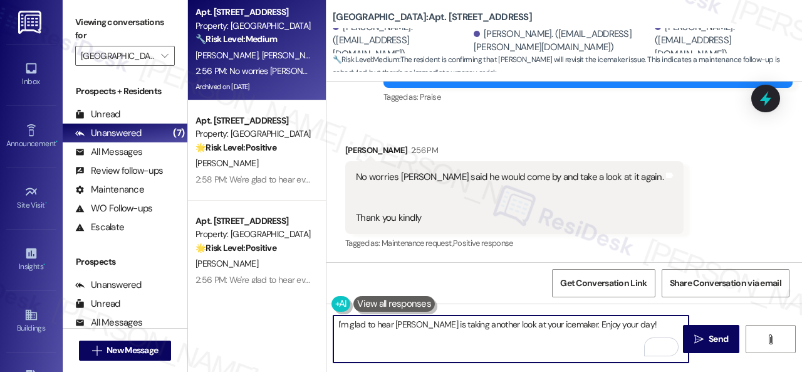
click at [559, 320] on textarea "I'm glad to hear Wazir is taking another look at your icemaker. Enjoy your day!" at bounding box center [511, 338] width 355 height 47
type textarea "I'm glad to hear Wazir is taking another look at your icemaker. Thanks for the …"
click at [718, 342] on span "Send" at bounding box center [718, 338] width 19 height 13
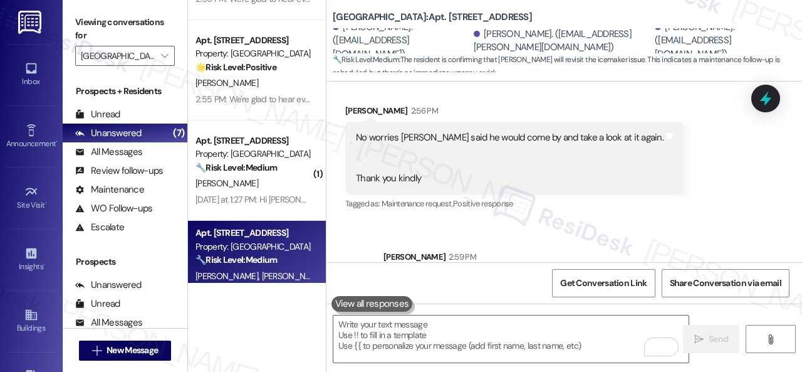
scroll to position [188, 0]
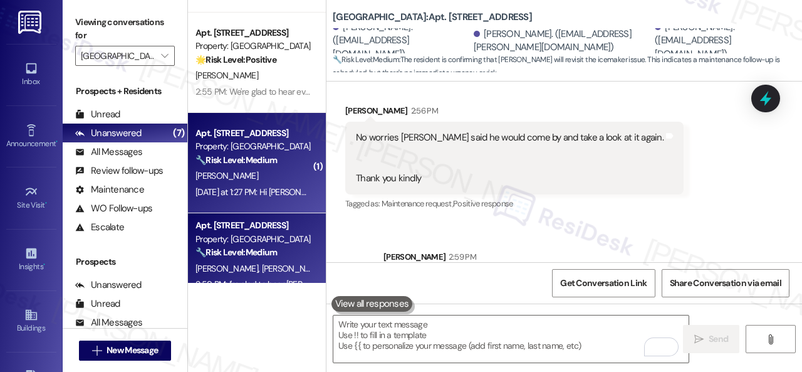
click at [279, 172] on div "[PERSON_NAME]" at bounding box center [253, 176] width 118 height 16
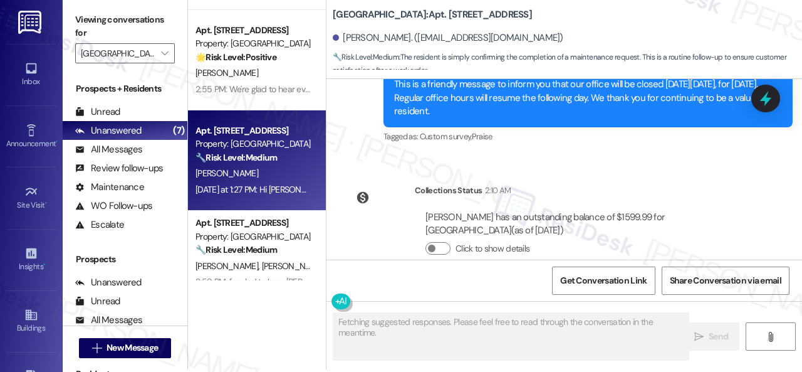
scroll to position [4, 0]
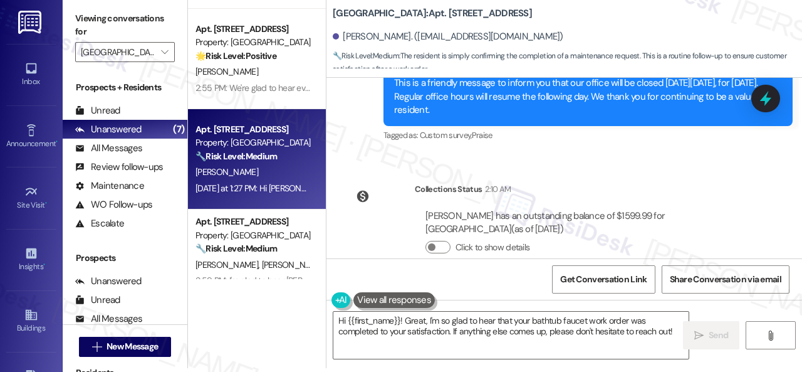
click at [369, 144] on div "Survey, sent via SMS Residesk Automated Survey Aug 01, 2024 at 11:18 AM Hi Adri…" at bounding box center [565, 168] width 476 height 181
click at [378, 331] on textarea "Hi {{first_name}}! Great, I'm so glad to hear that your bathtub faucet work ord…" at bounding box center [511, 335] width 355 height 47
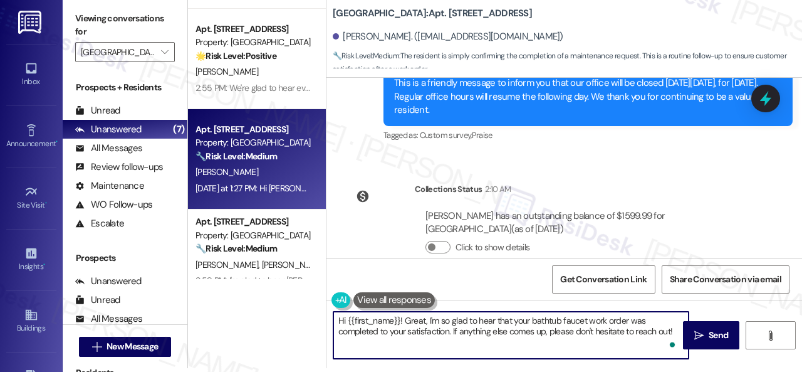
paste textarea "We're glad to hear everything’s taken care of. If your experience at {{property…"
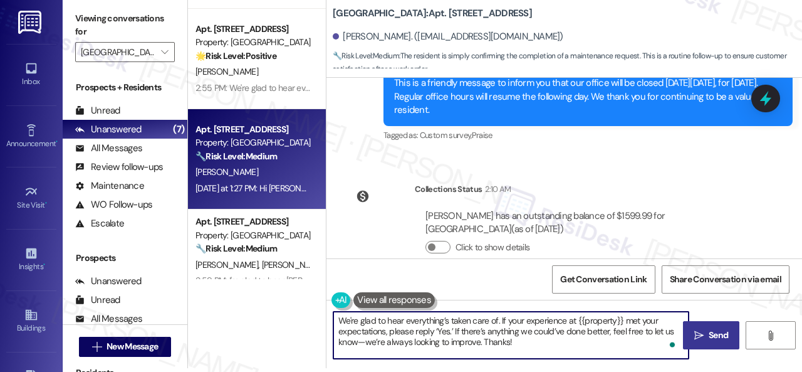
type textarea "We're glad to hear everything’s taken care of. If your experience at {{property…"
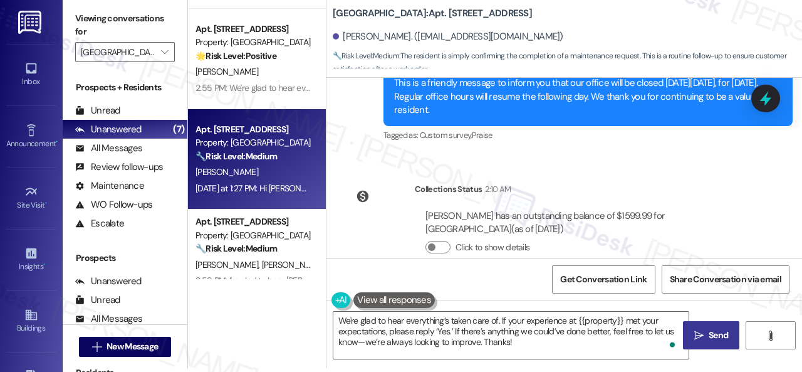
click at [686, 338] on button " Send" at bounding box center [711, 335] width 56 height 28
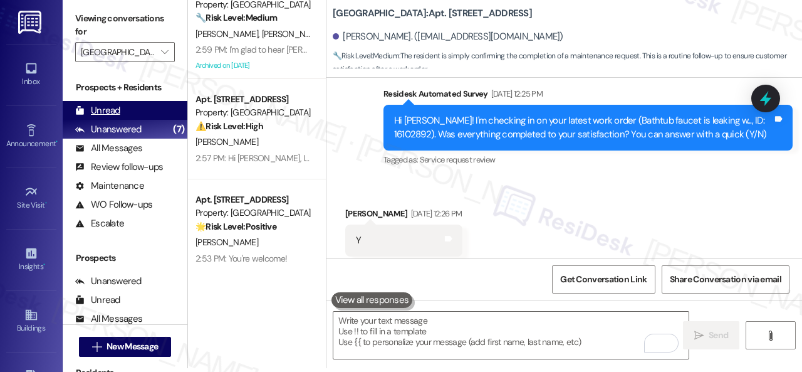
click at [114, 108] on div "Unread" at bounding box center [97, 110] width 45 height 13
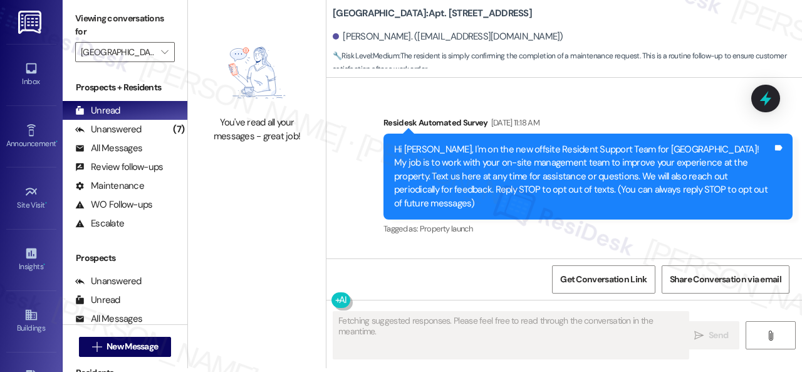
type textarea "Fetching suggested responses. Please feel free to read through the conversation…"
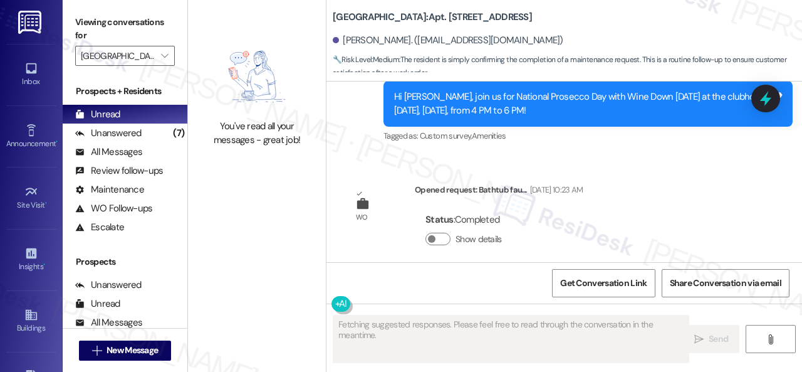
scroll to position [11547, 0]
